Goal: Task Accomplishment & Management: Manage account settings

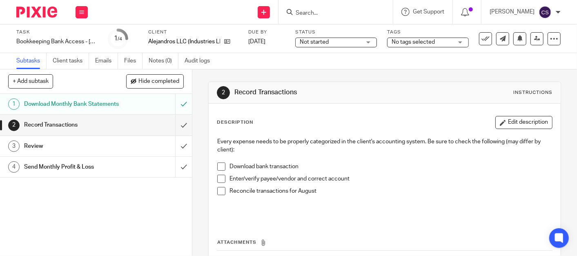
click at [327, 16] on input "Search" at bounding box center [331, 13] width 73 height 7
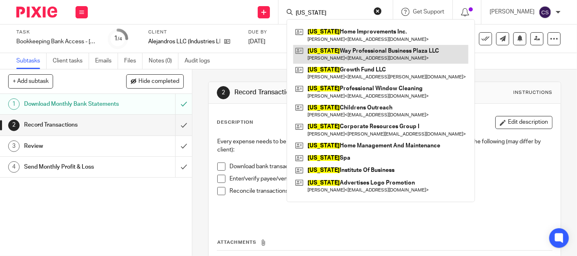
type input "nevada"
click at [333, 50] on link at bounding box center [380, 54] width 175 height 19
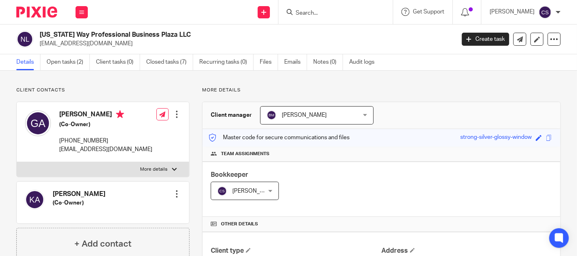
click at [311, 15] on input "Search" at bounding box center [331, 13] width 73 height 7
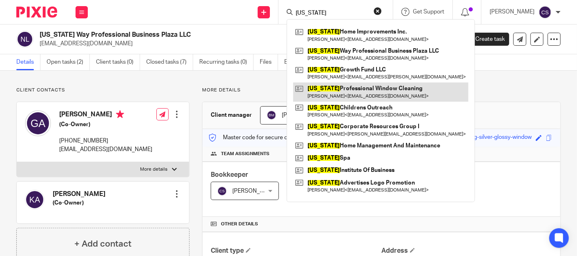
type input "[US_STATE]"
click at [325, 86] on link at bounding box center [380, 91] width 175 height 19
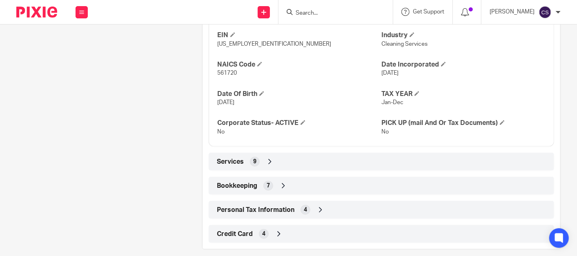
scroll to position [325, 0]
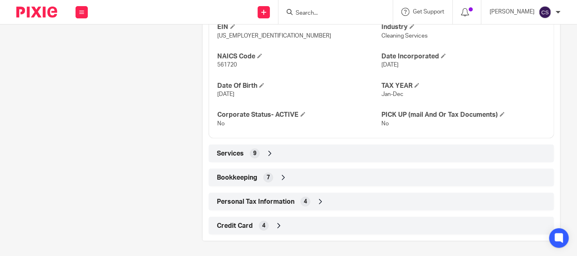
click at [282, 175] on icon at bounding box center [283, 177] width 8 height 8
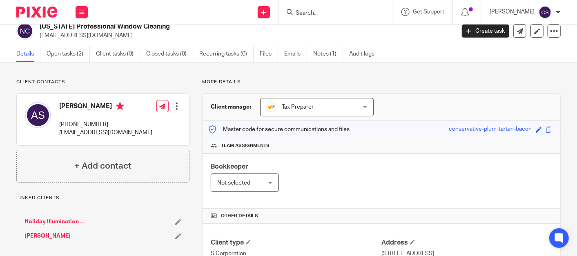
scroll to position [0, 0]
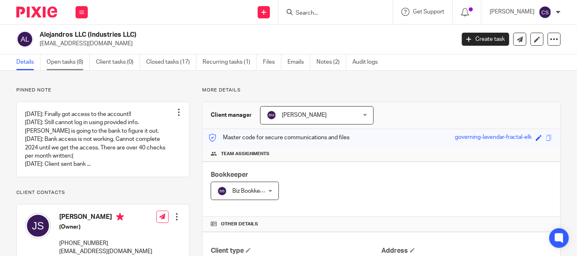
click at [65, 64] on link "Open tasks (8)" at bounding box center [68, 62] width 43 height 16
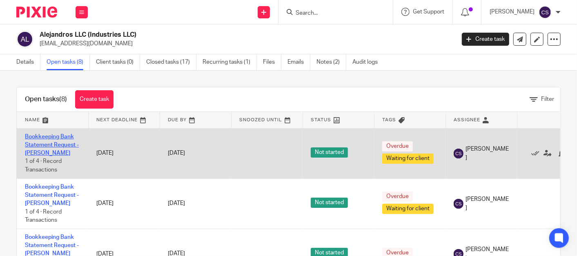
click at [42, 134] on link "Bookkeeping Bank Statement Request - Cindy" at bounding box center [52, 145] width 54 height 22
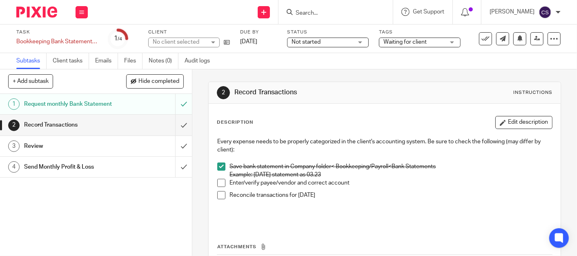
click at [221, 182] on span at bounding box center [221, 183] width 8 height 8
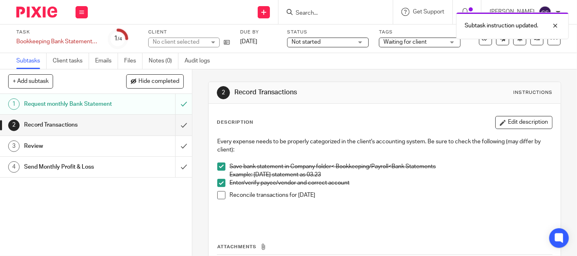
click at [220, 196] on span at bounding box center [221, 195] width 8 height 8
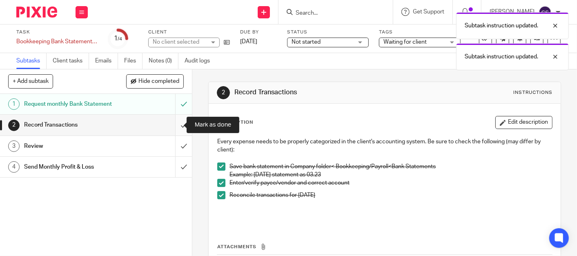
click at [173, 127] on input "submit" at bounding box center [96, 125] width 192 height 20
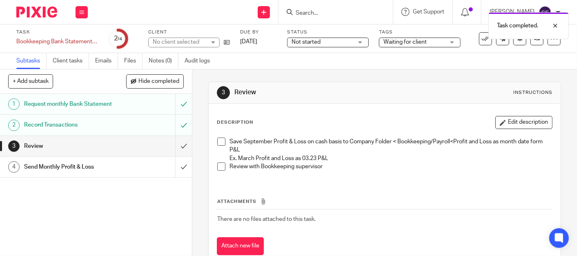
click at [220, 141] on span at bounding box center [221, 142] width 8 height 8
click at [217, 166] on span at bounding box center [221, 166] width 8 height 8
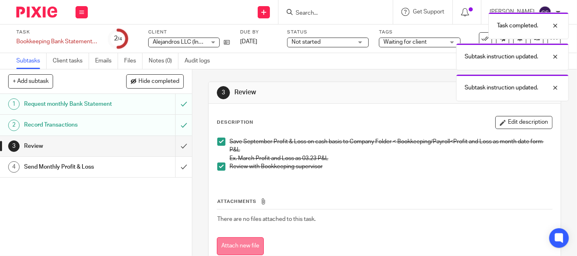
click at [227, 242] on button "Attach new file" at bounding box center [240, 246] width 47 height 18
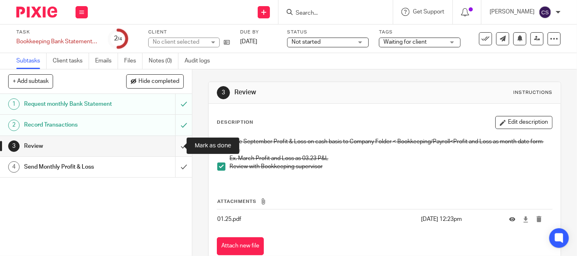
click at [173, 147] on input "submit" at bounding box center [96, 146] width 192 height 20
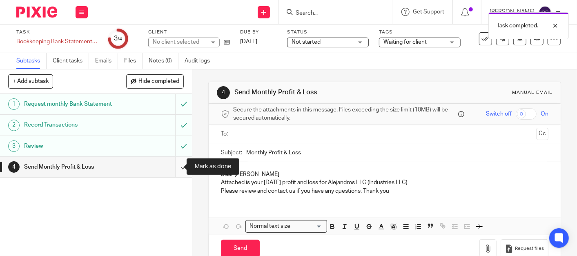
click at [174, 166] on input "submit" at bounding box center [96, 167] width 192 height 20
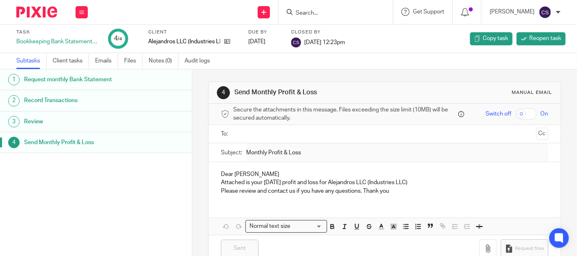
click at [318, 10] on input "Search" at bounding box center [331, 13] width 73 height 7
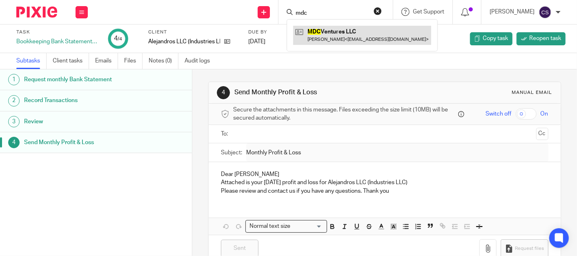
type input "mdc"
click at [332, 31] on link at bounding box center [362, 35] width 138 height 19
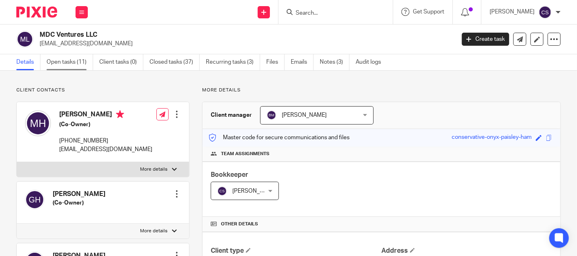
click at [56, 59] on link "Open tasks (11)" at bounding box center [70, 62] width 47 height 16
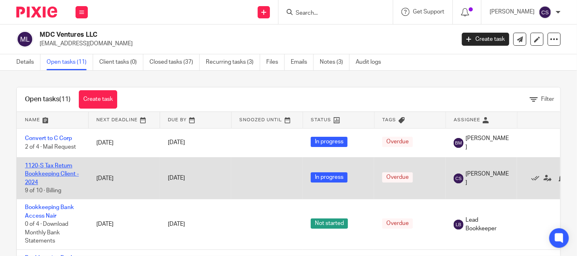
click at [40, 164] on link "1120-S Tax Return Bookkeeping Client - 2024" at bounding box center [52, 174] width 54 height 22
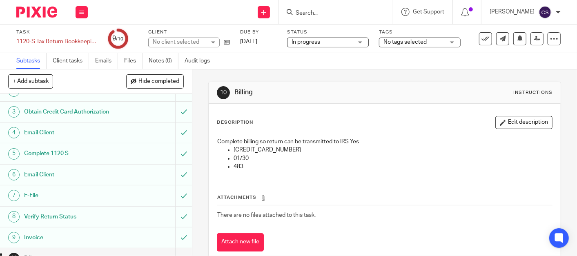
scroll to position [47, 0]
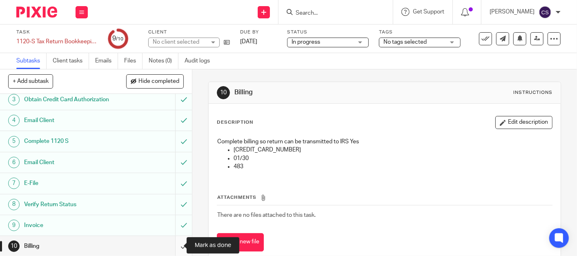
click at [173, 247] on input "submit" at bounding box center [96, 246] width 192 height 20
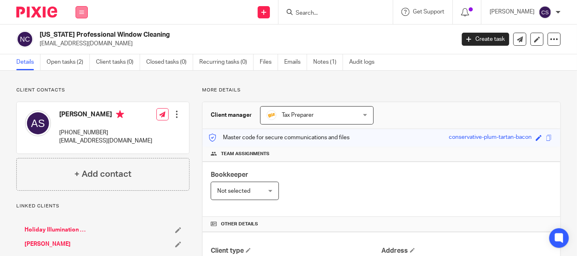
click at [79, 13] on icon at bounding box center [81, 12] width 5 height 5
click at [73, 37] on link "Work" at bounding box center [77, 38] width 13 height 6
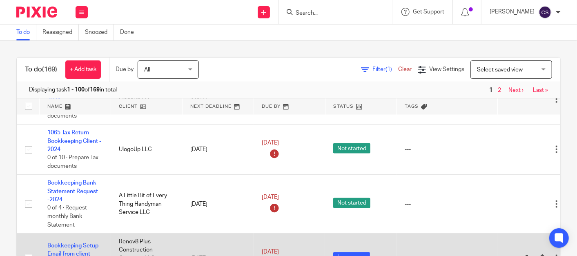
scroll to position [2494, 0]
